Goal: Entertainment & Leisure: Consume media (video, audio)

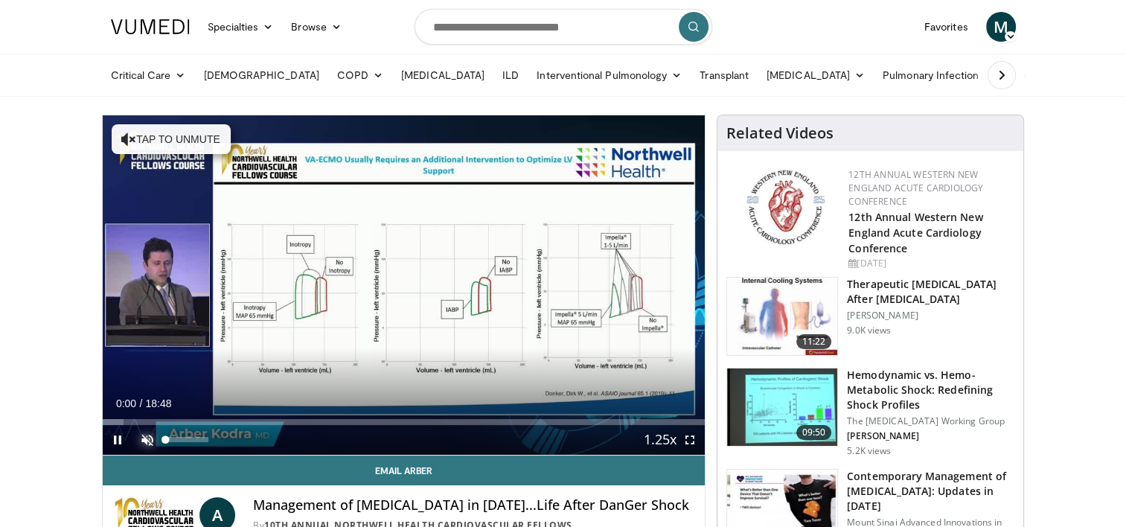
click at [141, 438] on span "Video Player" at bounding box center [147, 440] width 30 height 30
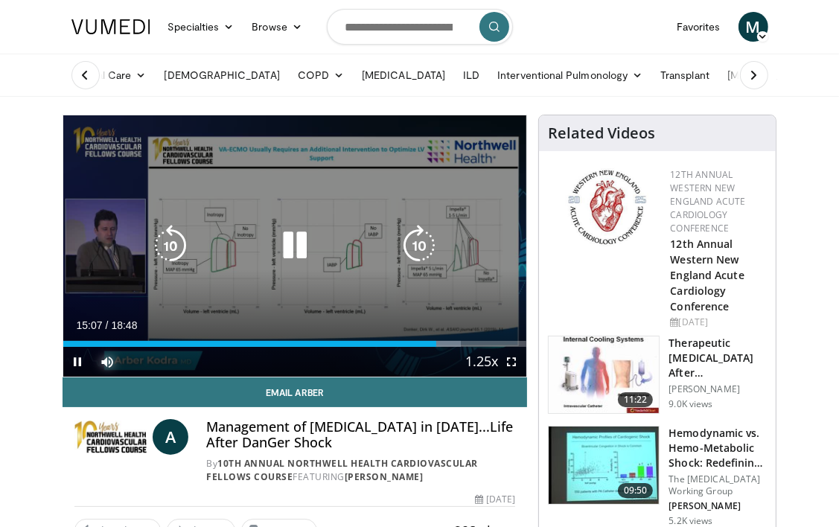
scroll to position [52, 0]
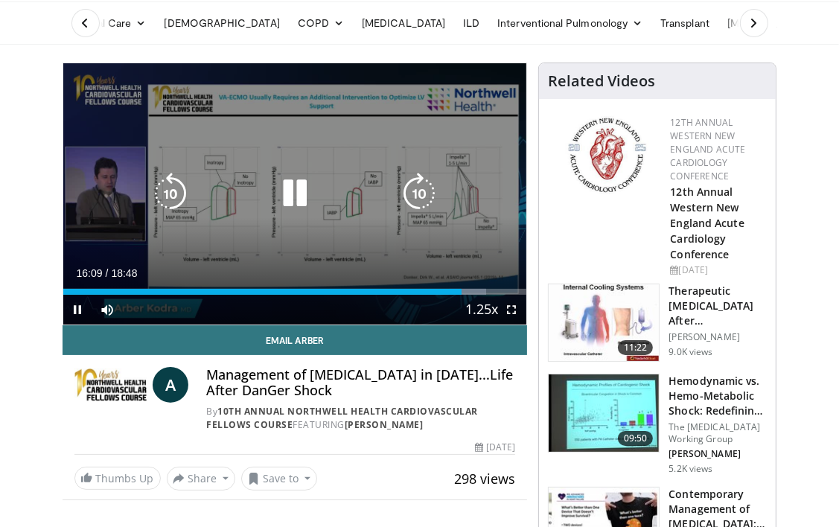
click at [297, 192] on icon "Video Player" at bounding box center [295, 194] width 42 height 42
click at [307, 181] on icon "Video Player" at bounding box center [295, 194] width 42 height 42
